Goal: Task Accomplishment & Management: Complete application form

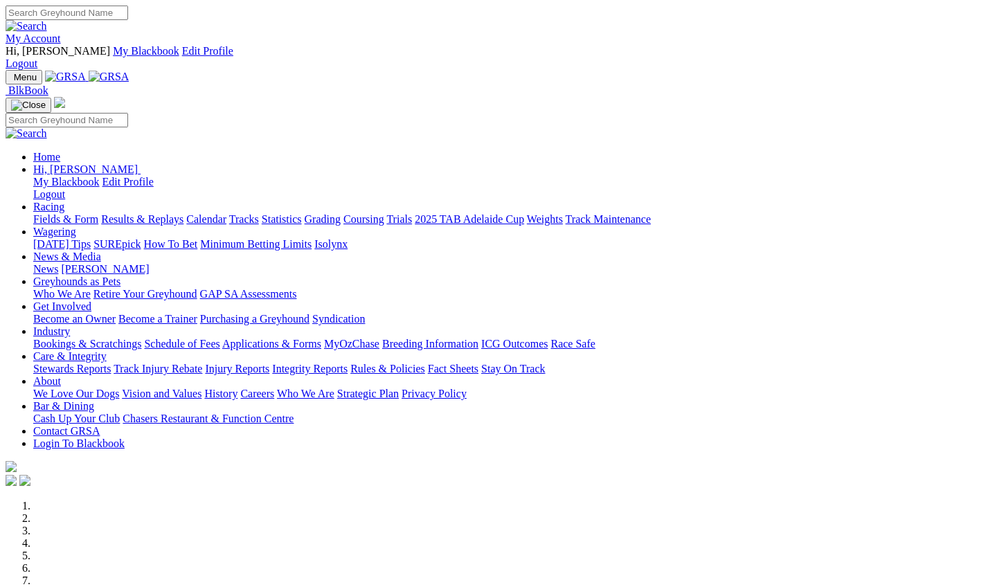
click at [123, 338] on link "Bookings & Scratchings" at bounding box center [87, 344] width 108 height 12
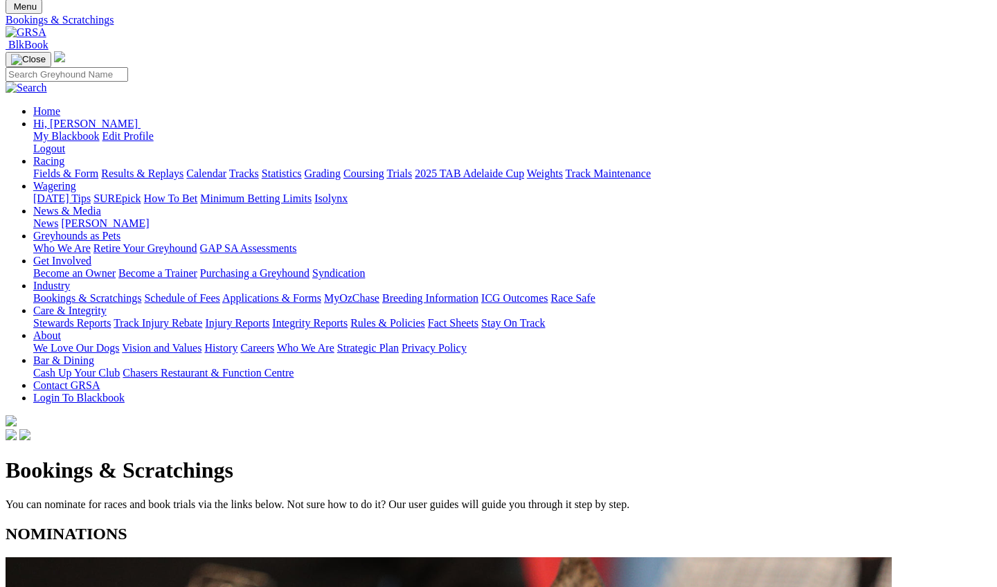
scroll to position [135, 0]
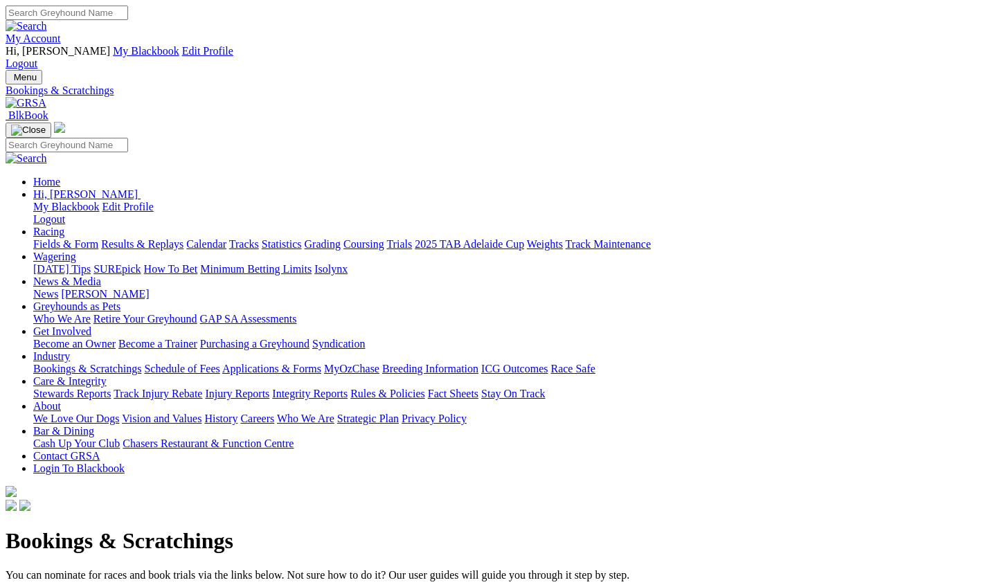
scroll to position [0, 0]
click at [101, 276] on link "News & Media" at bounding box center [67, 282] width 68 height 12
click at [149, 288] on link "[PERSON_NAME]" at bounding box center [105, 294] width 88 height 12
